Goal: Task Accomplishment & Management: Manage account settings

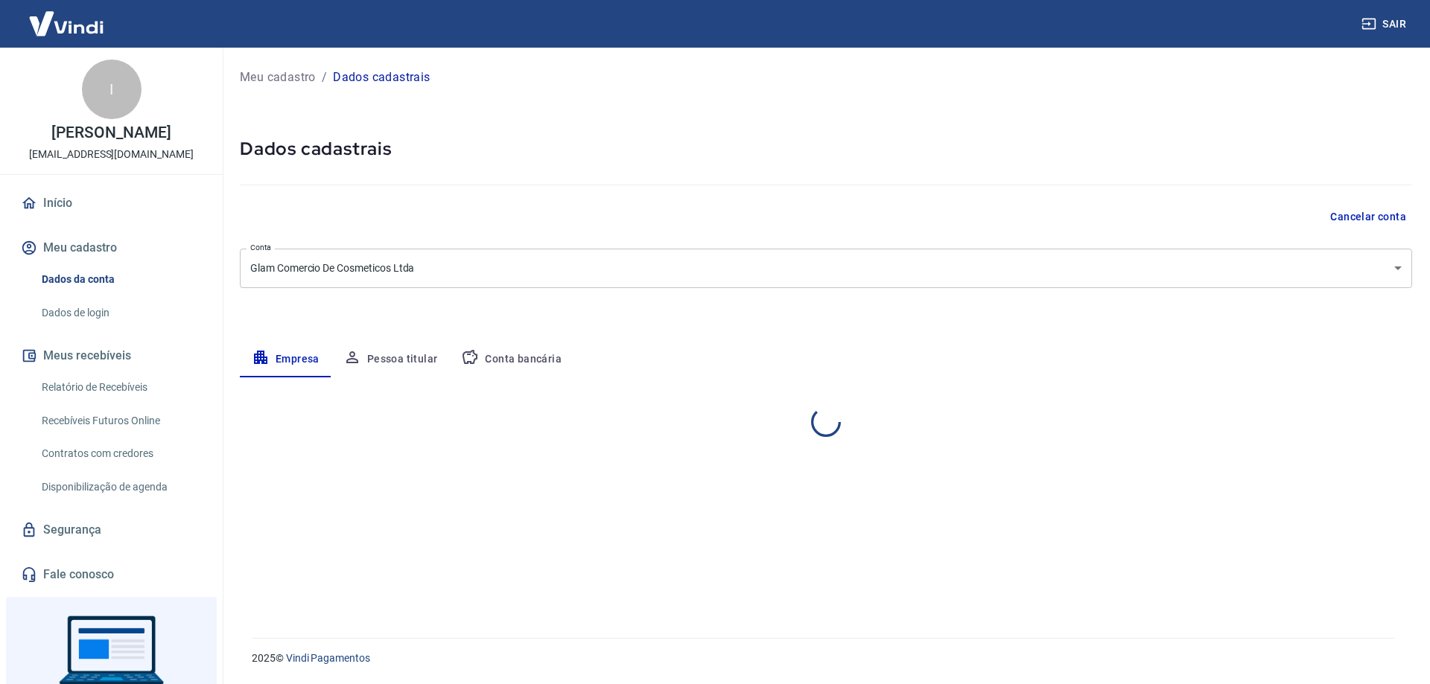
select select "PR"
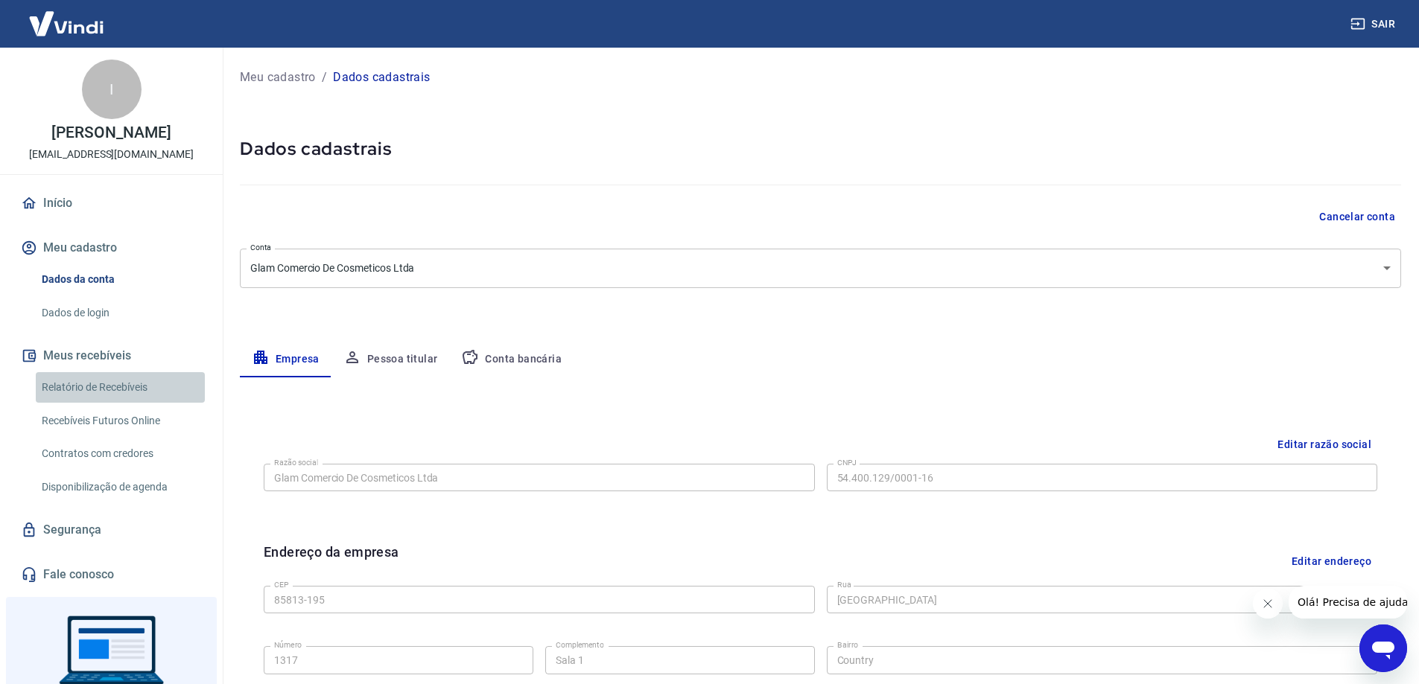
click at [139, 403] on link "Relatório de Recebíveis" at bounding box center [120, 387] width 169 height 31
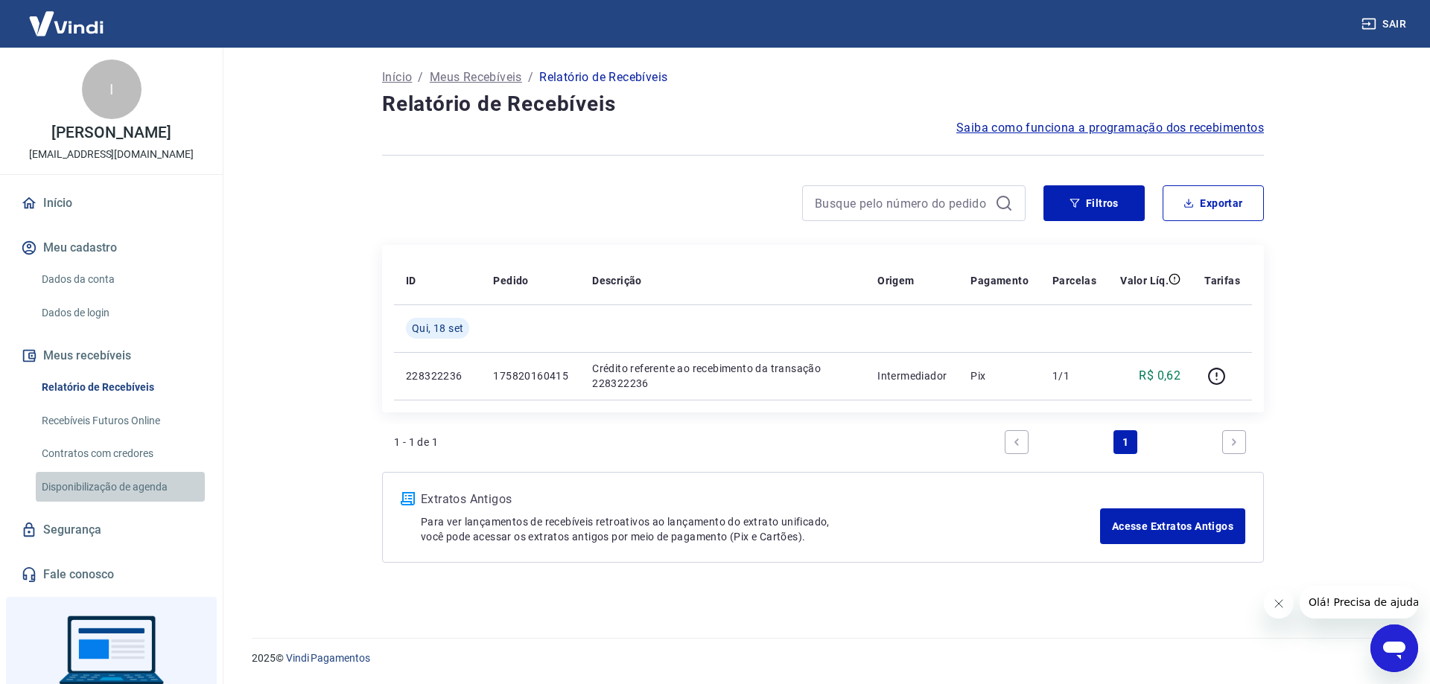
click at [123, 503] on link "Disponibilização de agenda" at bounding box center [120, 487] width 169 height 31
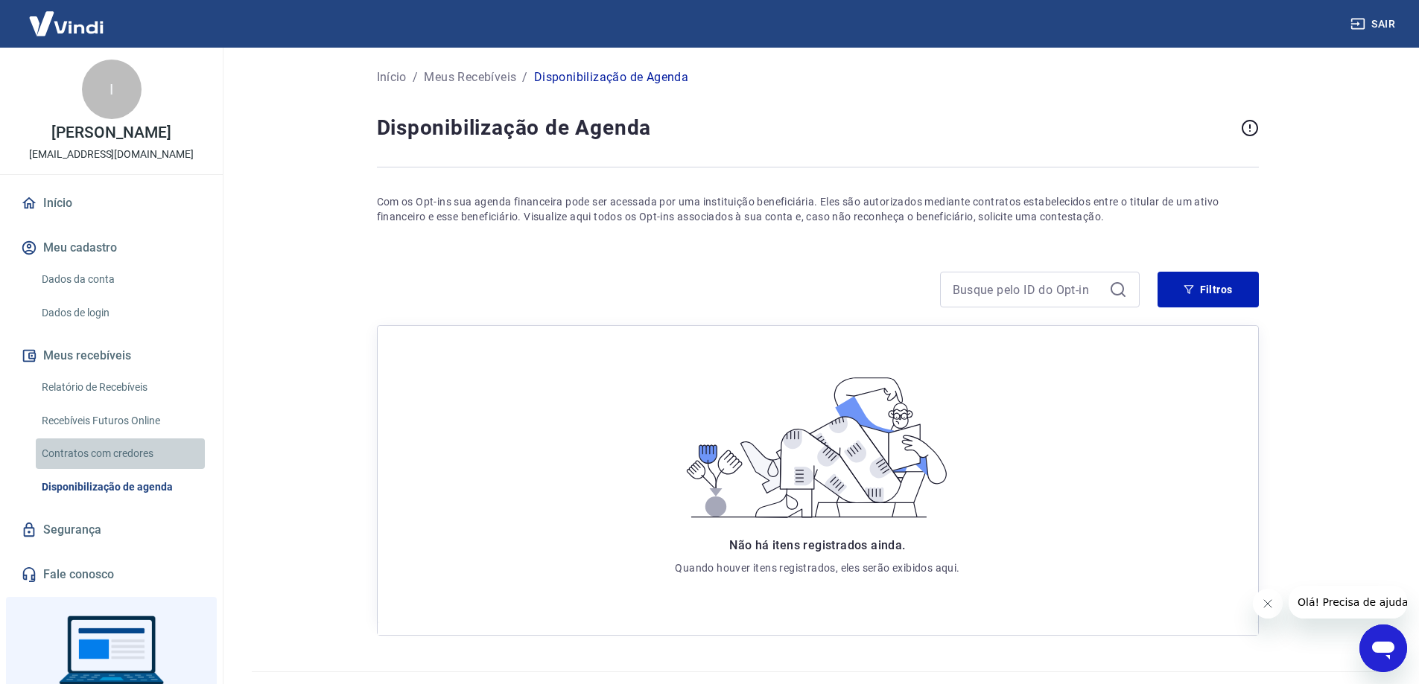
click at [124, 468] on link "Contratos com credores" at bounding box center [120, 454] width 169 height 31
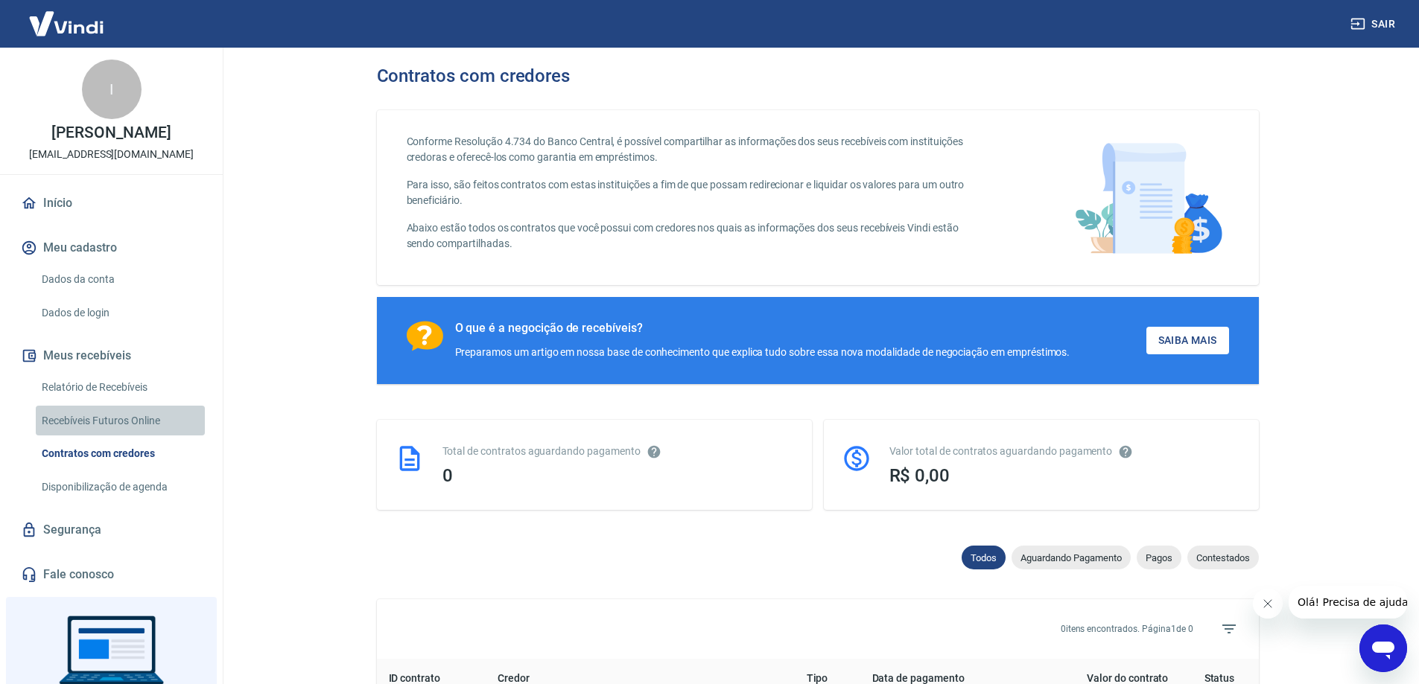
click at [128, 429] on link "Recebíveis Futuros Online" at bounding box center [120, 421] width 169 height 31
